Goal: Information Seeking & Learning: Understand process/instructions

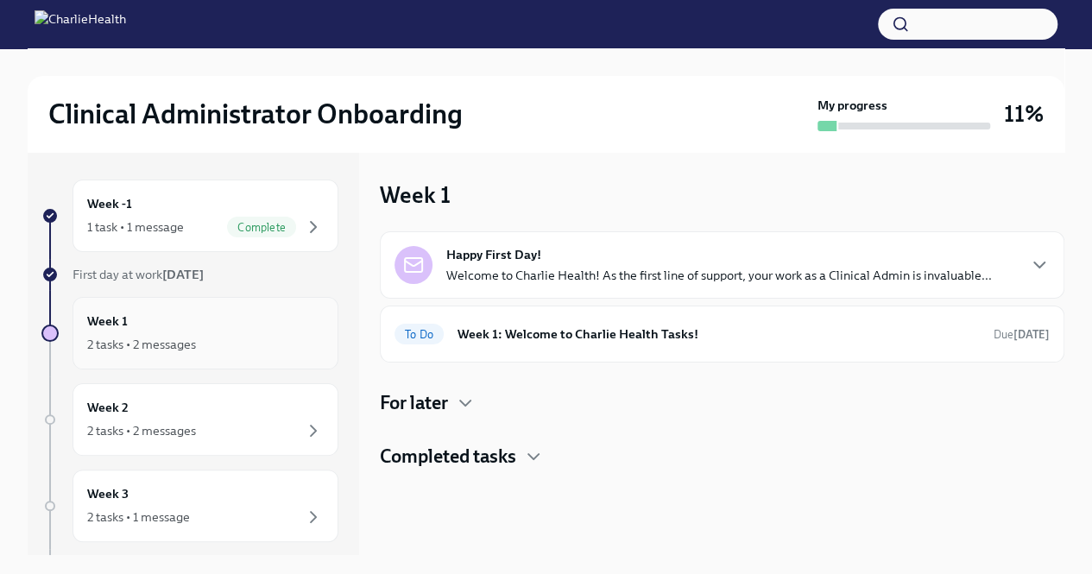
click at [269, 350] on div "2 tasks • 2 messages" at bounding box center [205, 344] width 237 height 21
click at [159, 329] on div "Week 1 2 tasks • 2 messages" at bounding box center [205, 333] width 237 height 43
click at [190, 210] on div "Week -1 1 task • 1 message Complete" at bounding box center [205, 215] width 237 height 43
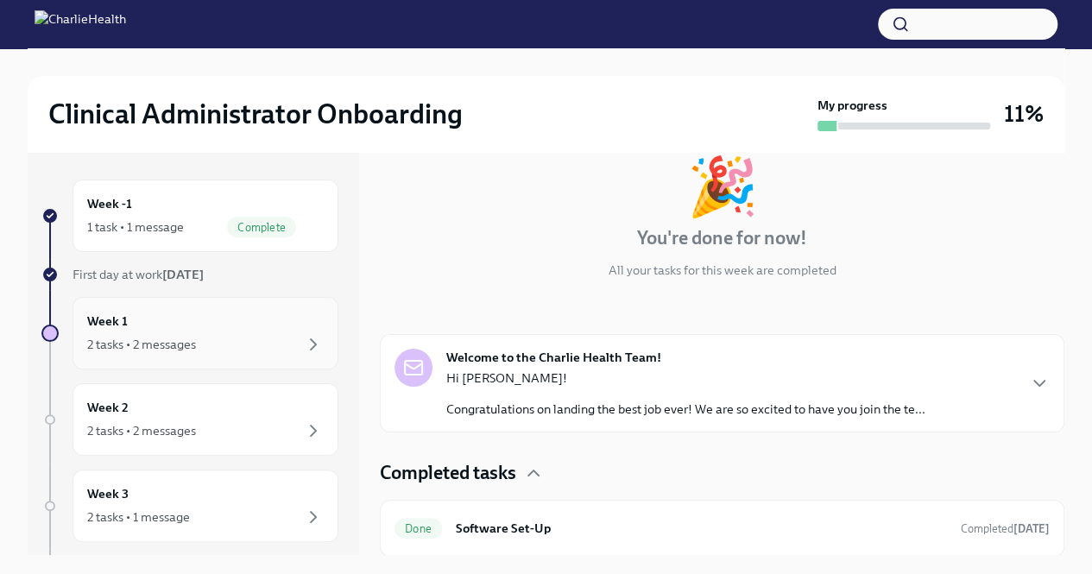
click at [220, 324] on div "Week 1 2 tasks • 2 messages" at bounding box center [205, 333] width 237 height 43
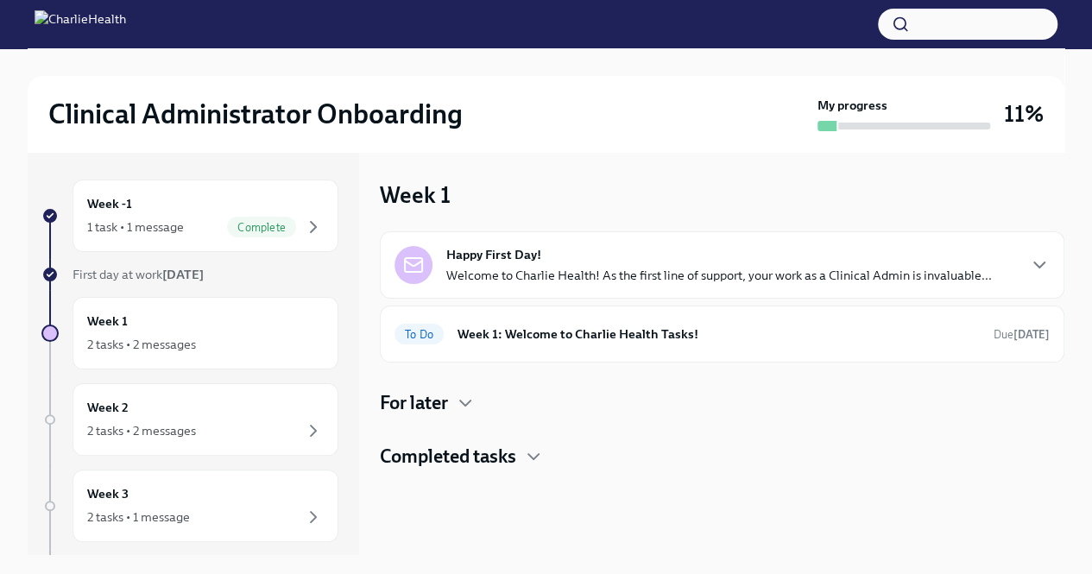
click at [439, 392] on h4 "For later" at bounding box center [414, 403] width 68 height 26
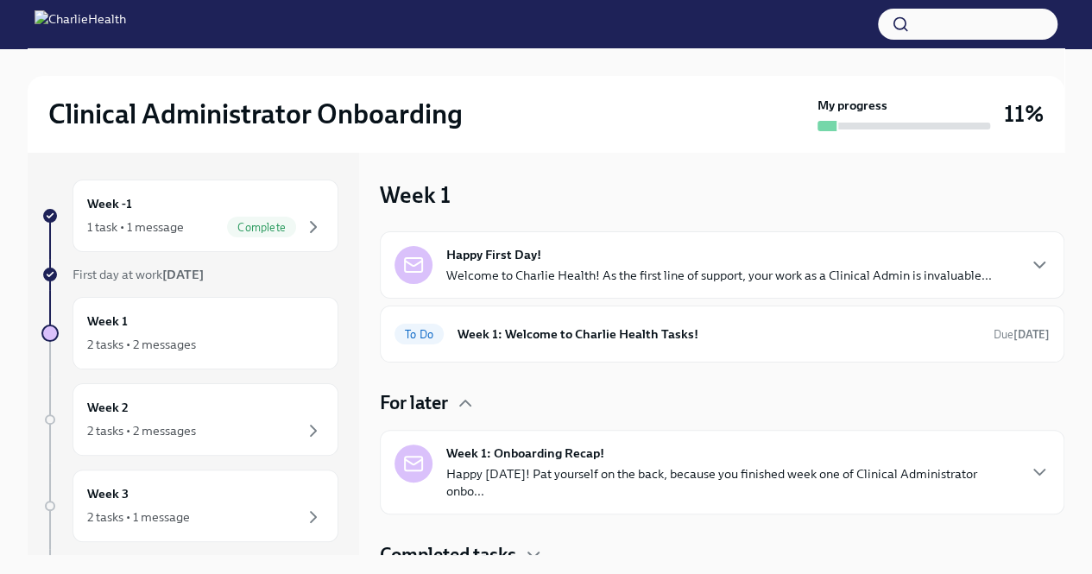
click at [777, 275] on p "Welcome to Charlie Health! As the first line of support, your work as a Clinica…" at bounding box center [719, 275] width 546 height 17
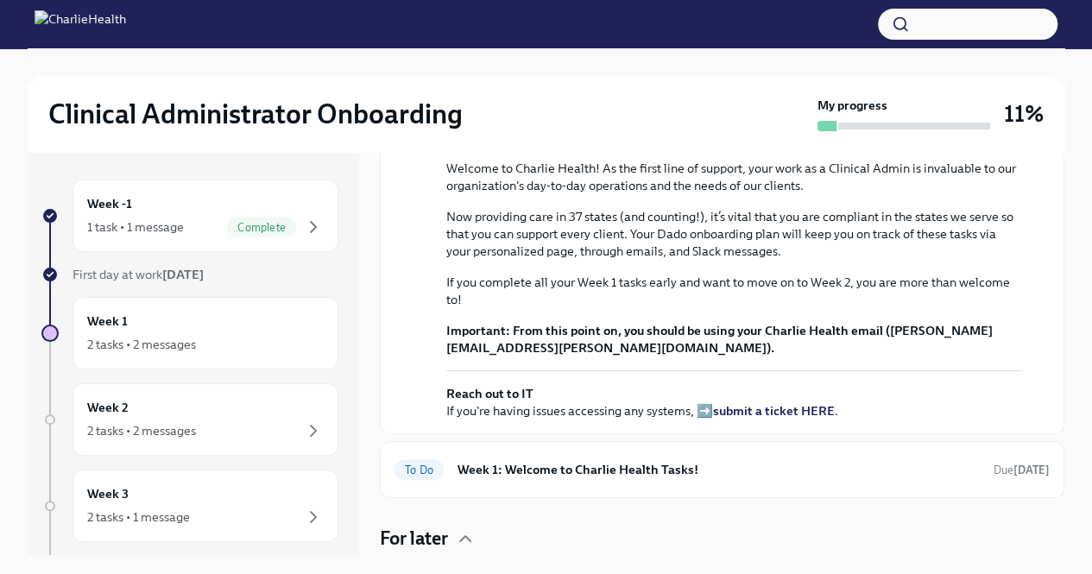
scroll to position [603, 0]
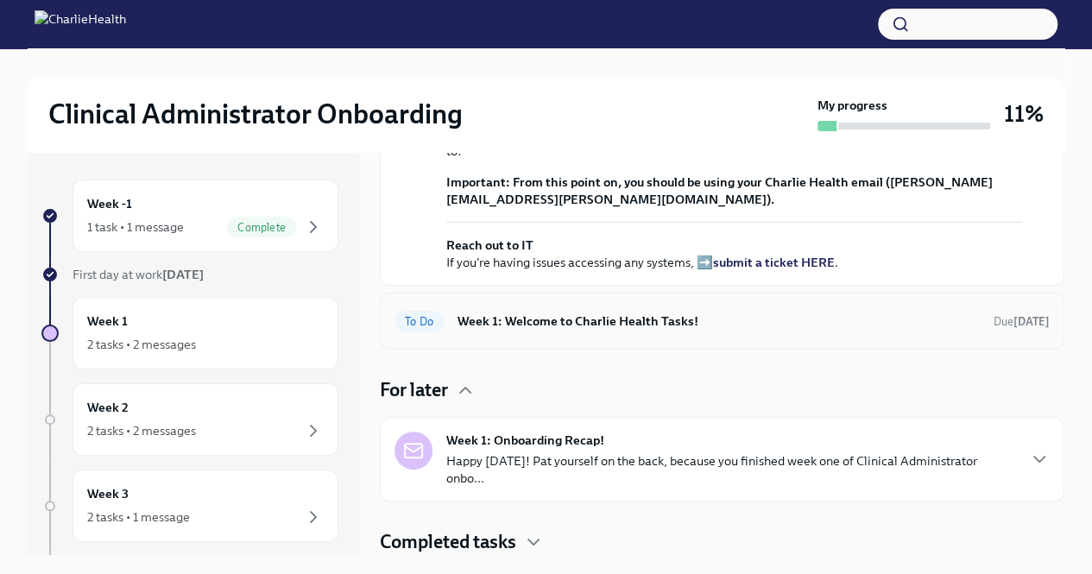
click at [759, 327] on h6 "Week 1: Welcome to Charlie Health Tasks!" at bounding box center [719, 321] width 522 height 19
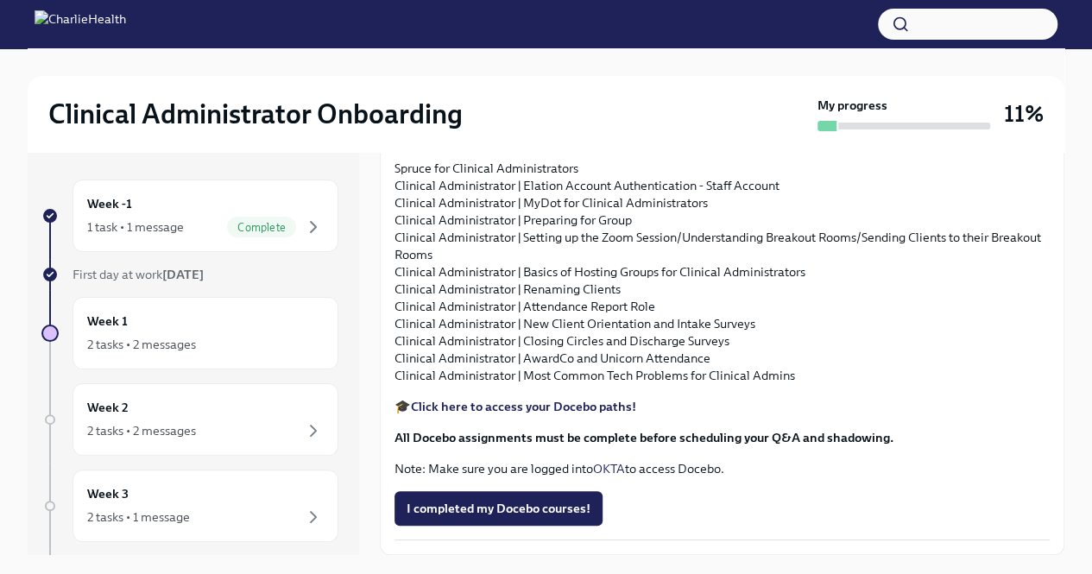
scroll to position [2027, 0]
click at [566, 401] on strong "Click here to access your Docebo paths!" at bounding box center [523, 407] width 225 height 16
click at [477, 146] on p "HIPAA for Covered Entities (Do this one FIRST) Charlie Health Foundations Clini…" at bounding box center [722, 77] width 655 height 138
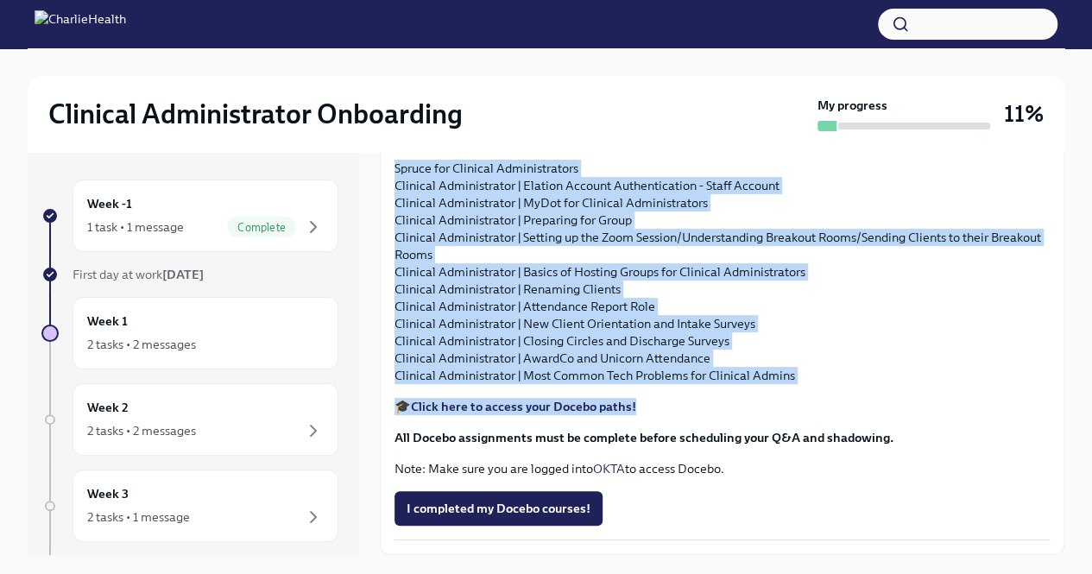
scroll to position [1951, 0]
drag, startPoint x: 401, startPoint y: 194, endPoint x: 822, endPoint y: 458, distance: 497.3
click at [822, 458] on div "Approx completion time: 15-20 hrs As you prepare to start your new role, we wan…" at bounding box center [722, 178] width 655 height 597
copy div "IPAA for Covered Entities (Do this one FIRST) Charlie Health Foundations Clinic…"
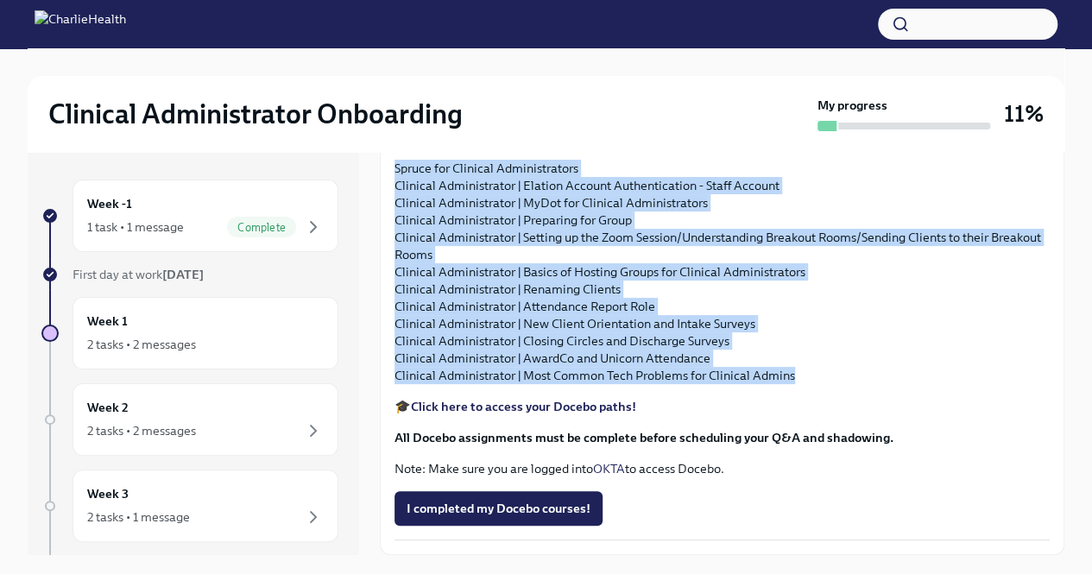
drag, startPoint x: 515, startPoint y: 258, endPoint x: 485, endPoint y: 207, distance: 58.8
click at [515, 146] on p "HIPAA for Covered Entities (Do this one FIRST) Charlie Health Foundations Clini…" at bounding box center [722, 77] width 655 height 138
drag, startPoint x: 393, startPoint y: 176, endPoint x: 817, endPoint y: 541, distance: 559.5
click at [817, 384] on p "Spruce for Clinical Administrators Clinical Administrator | Elation Account Aut…" at bounding box center [722, 272] width 655 height 224
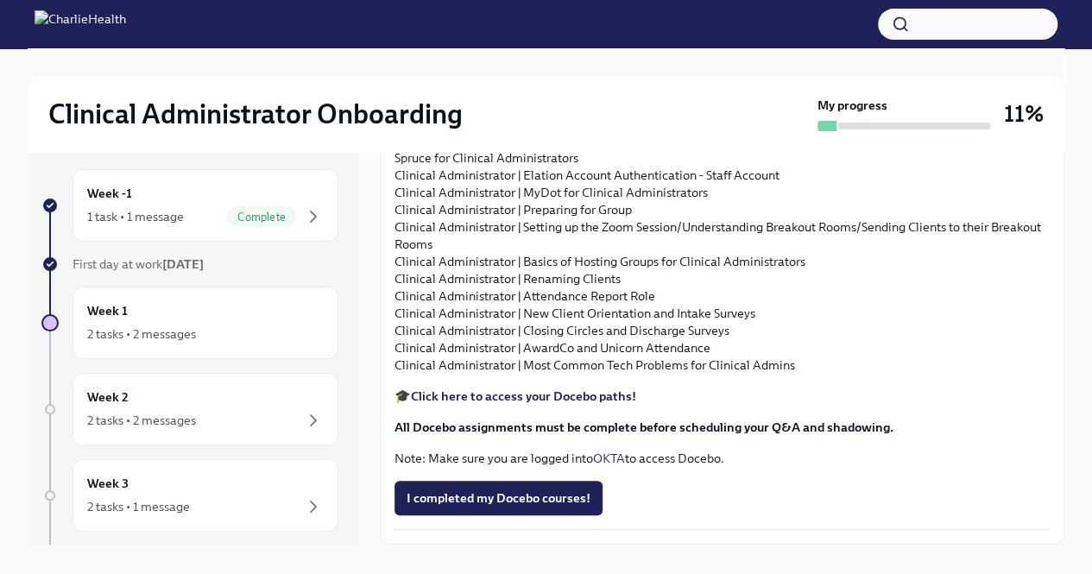
scroll to position [29, 0]
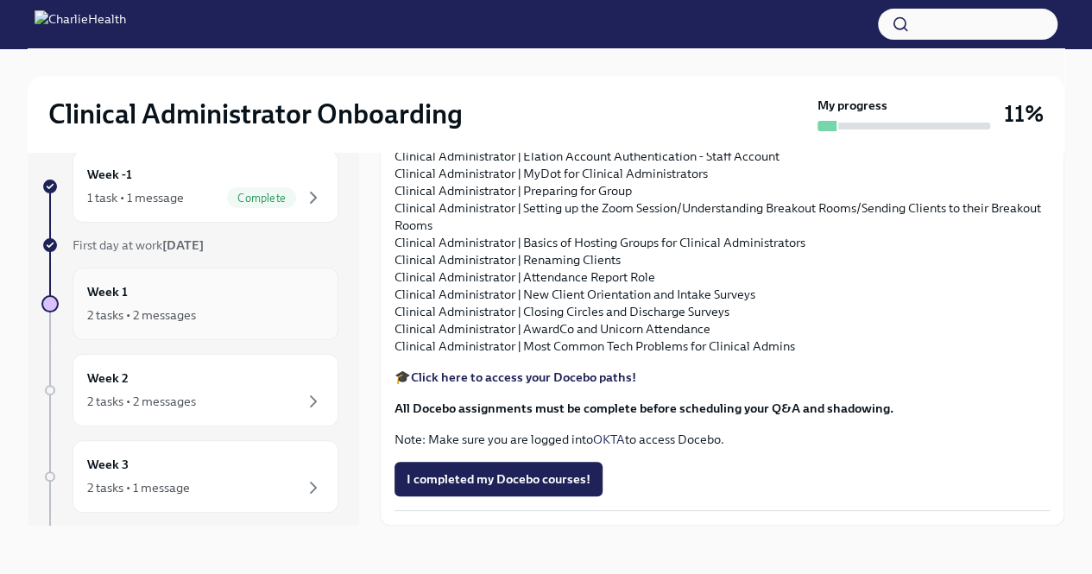
click at [166, 290] on div "Week 1 2 tasks • 2 messages" at bounding box center [205, 303] width 237 height 43
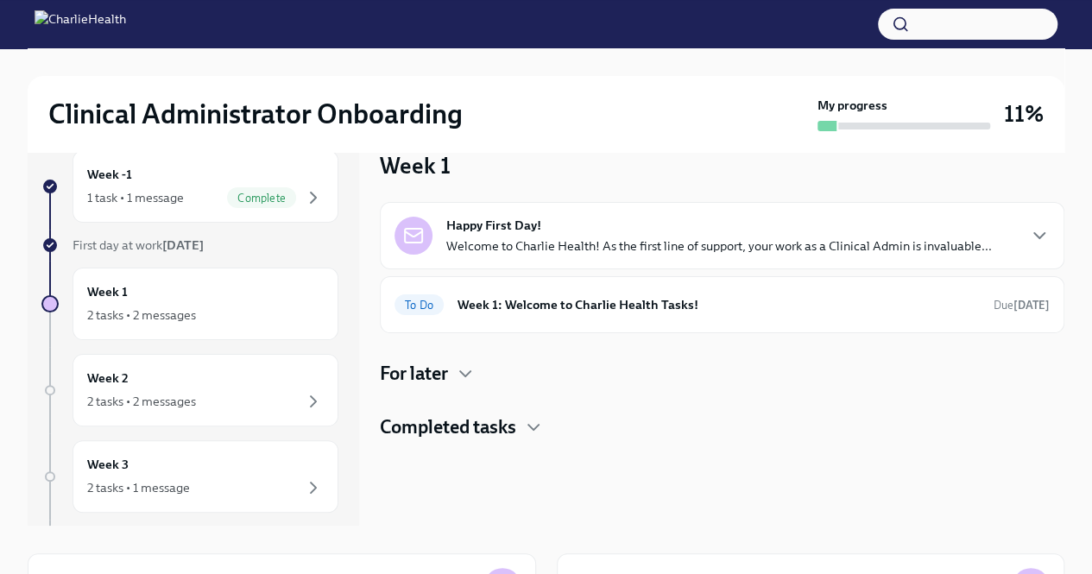
click at [166, 290] on div "Week 1 2 tasks • 2 messages" at bounding box center [205, 303] width 237 height 43
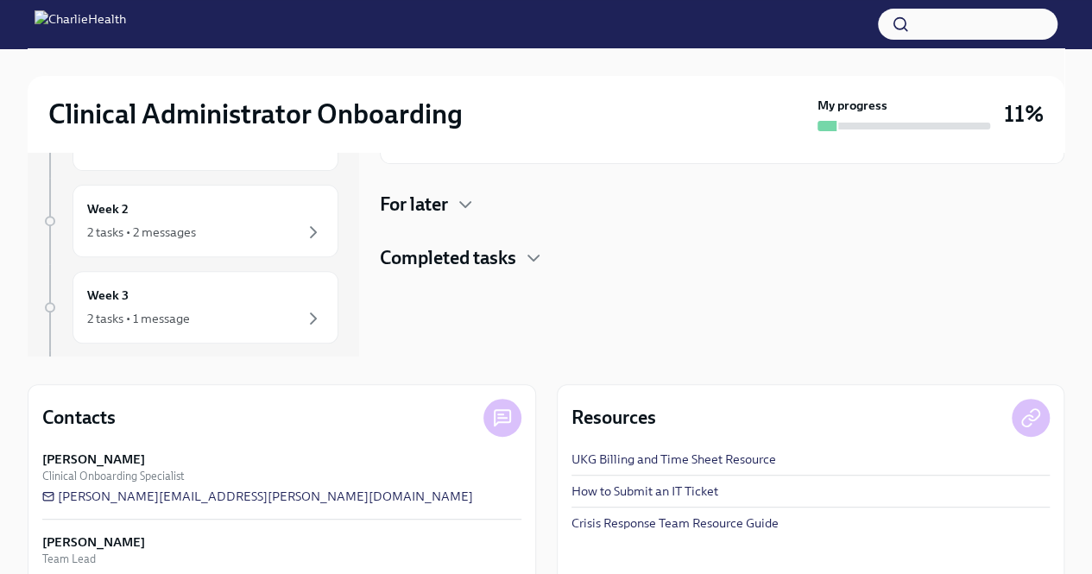
scroll to position [161, 0]
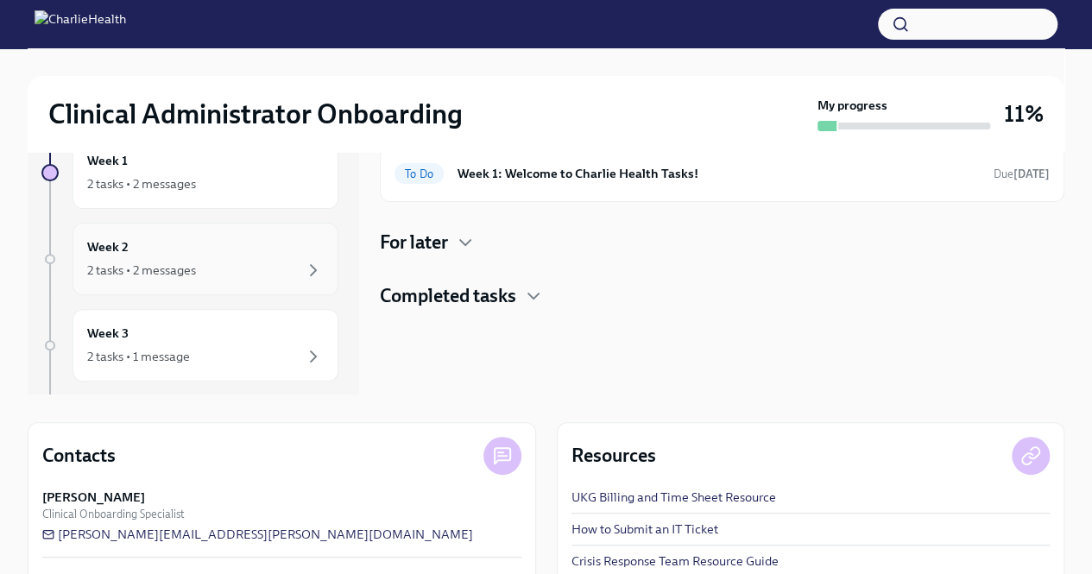
click at [207, 271] on div "2 tasks • 2 messages" at bounding box center [205, 270] width 237 height 21
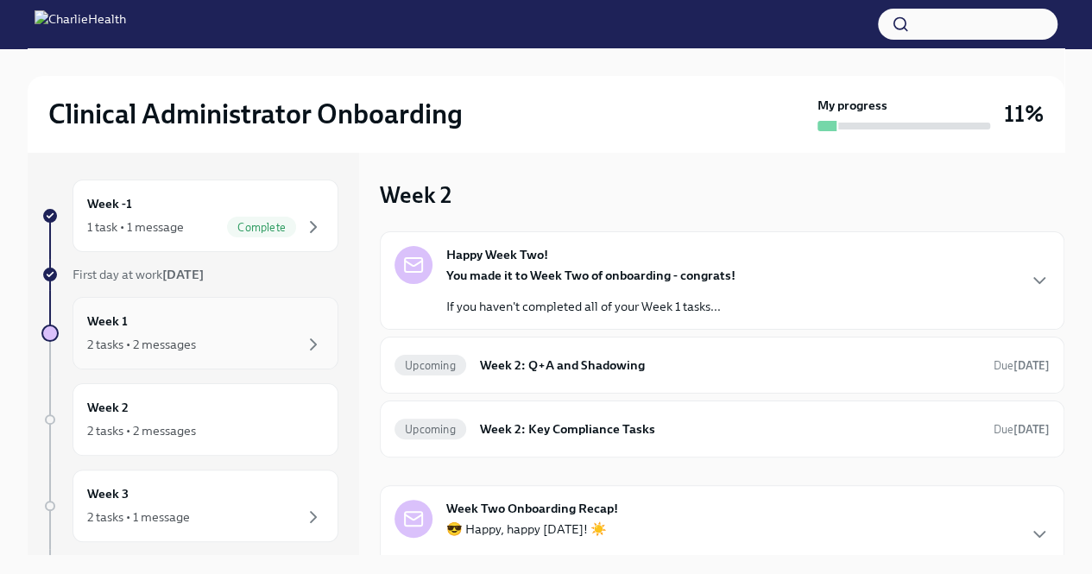
click at [218, 347] on div "2 tasks • 2 messages" at bounding box center [205, 344] width 237 height 21
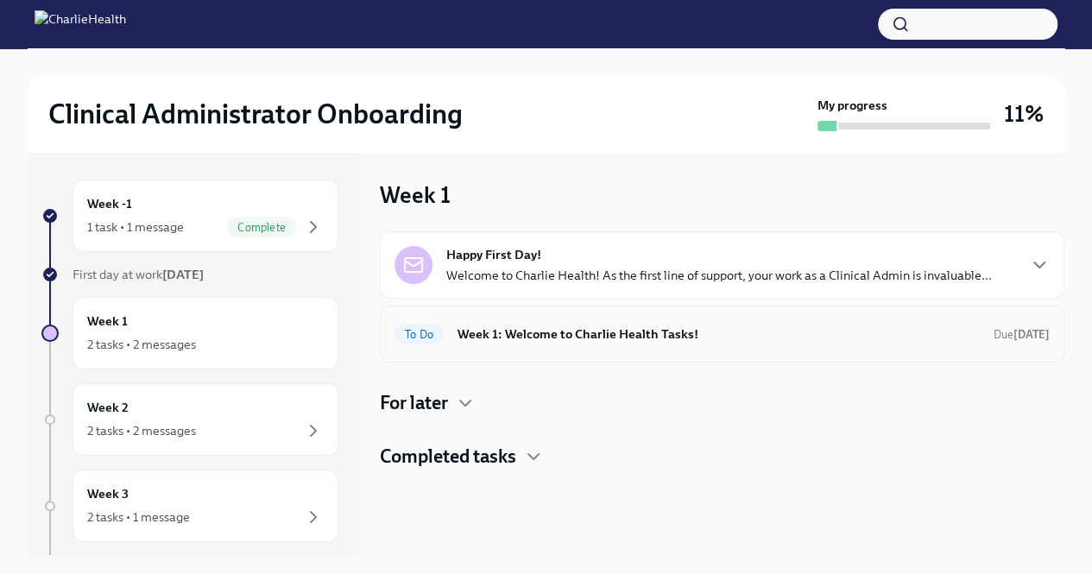
click at [590, 327] on h6 "Week 1: Welcome to Charlie Health Tasks!" at bounding box center [719, 334] width 522 height 19
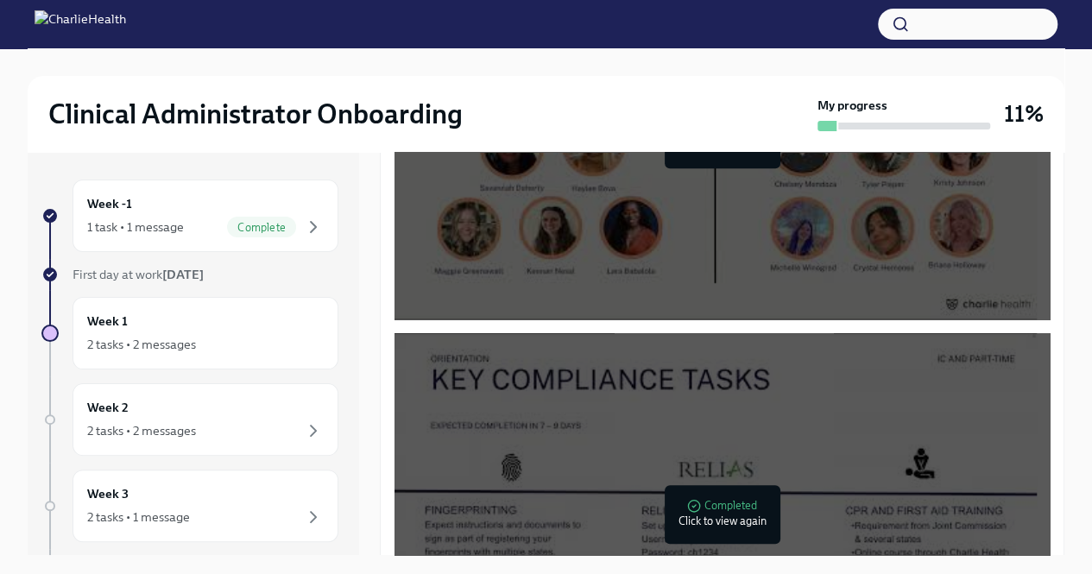
scroll to position [345, 0]
